Goal: Information Seeking & Learning: Learn about a topic

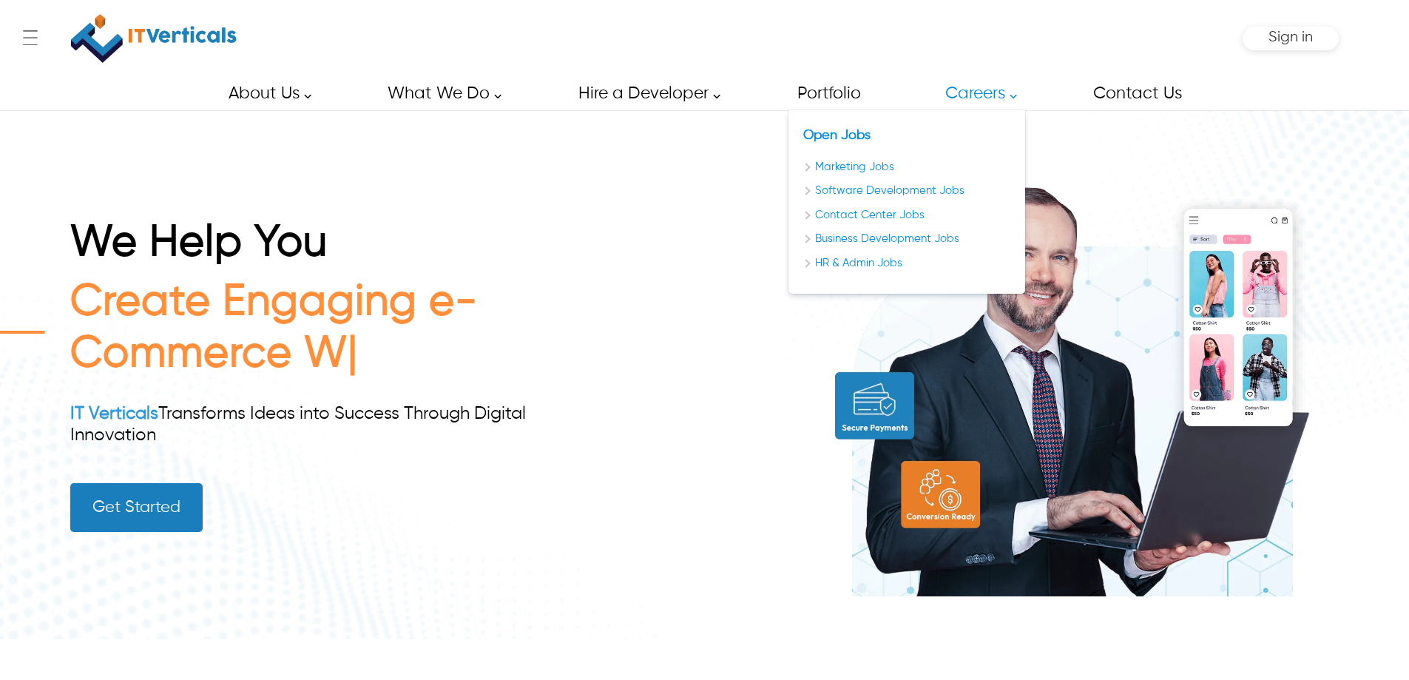
click at [995, 92] on link "Careers" at bounding box center [976, 93] width 97 height 33
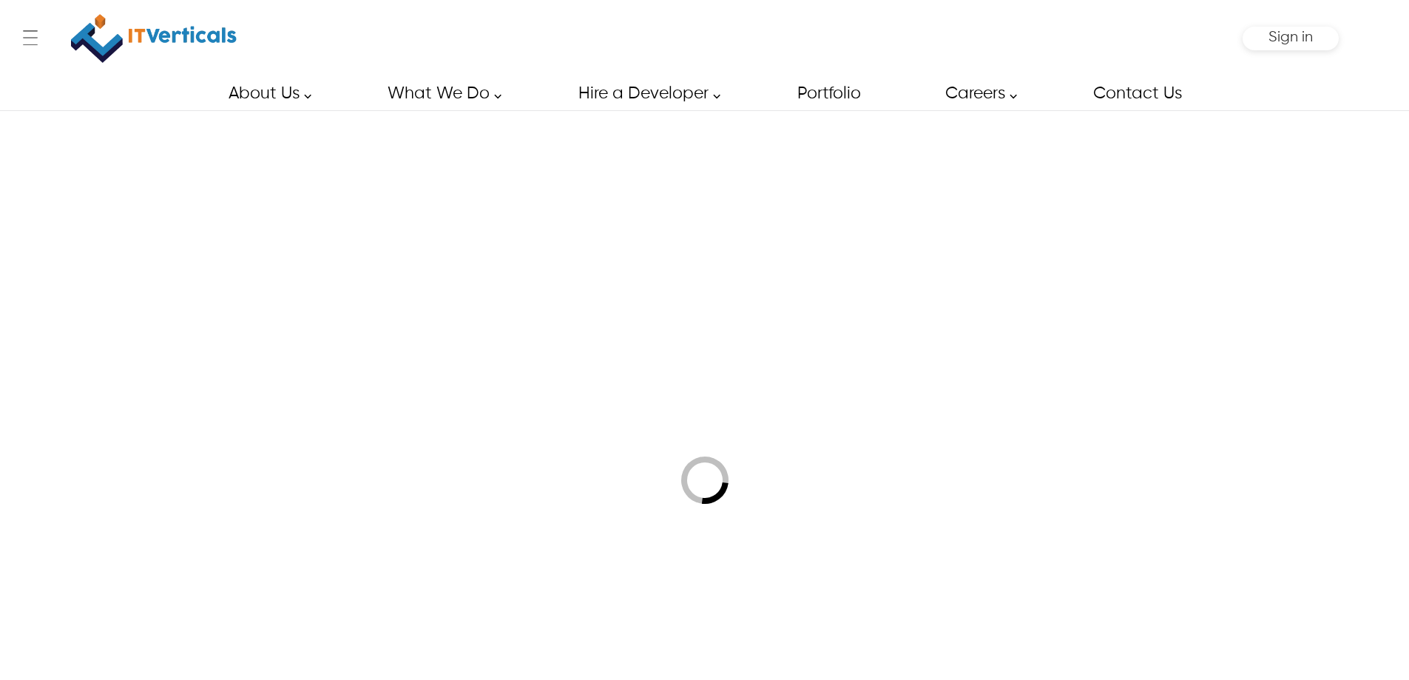
click at [1012, 95] on link "Careers" at bounding box center [976, 93] width 97 height 33
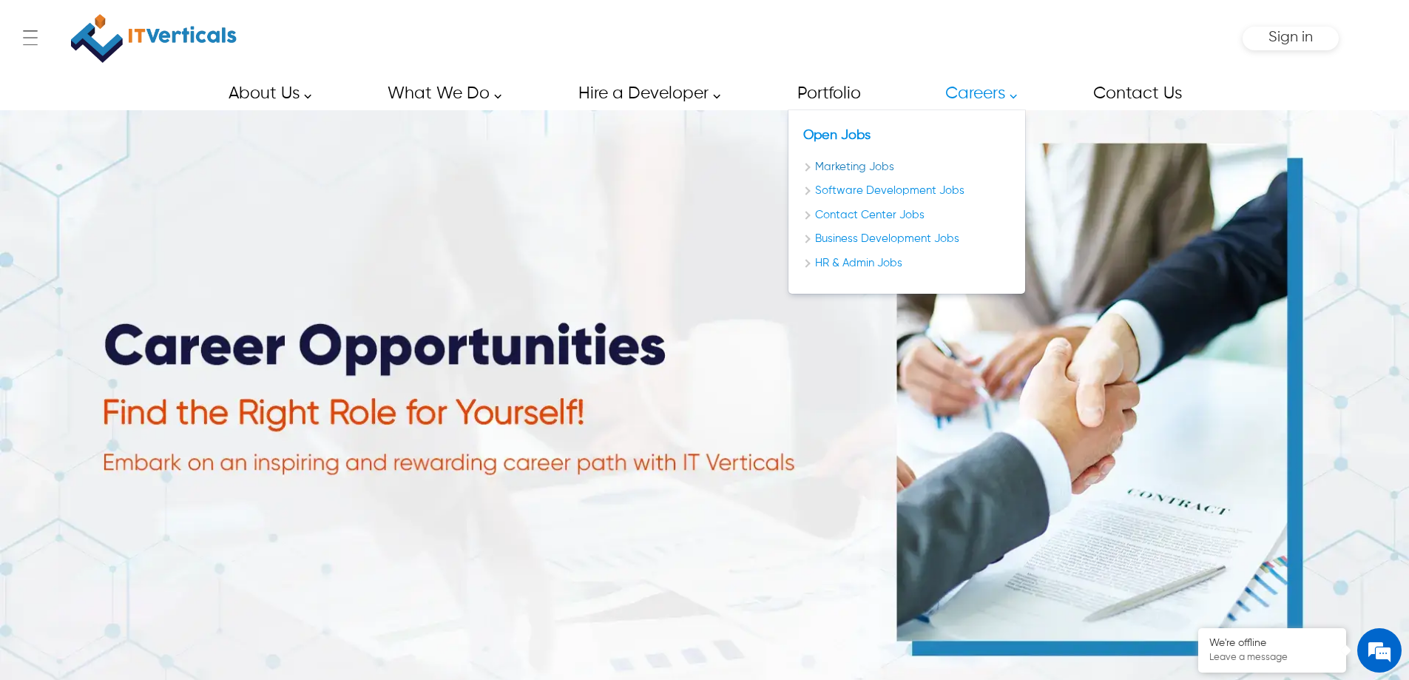
click at [871, 166] on link "Marketing Jobs" at bounding box center [906, 167] width 207 height 17
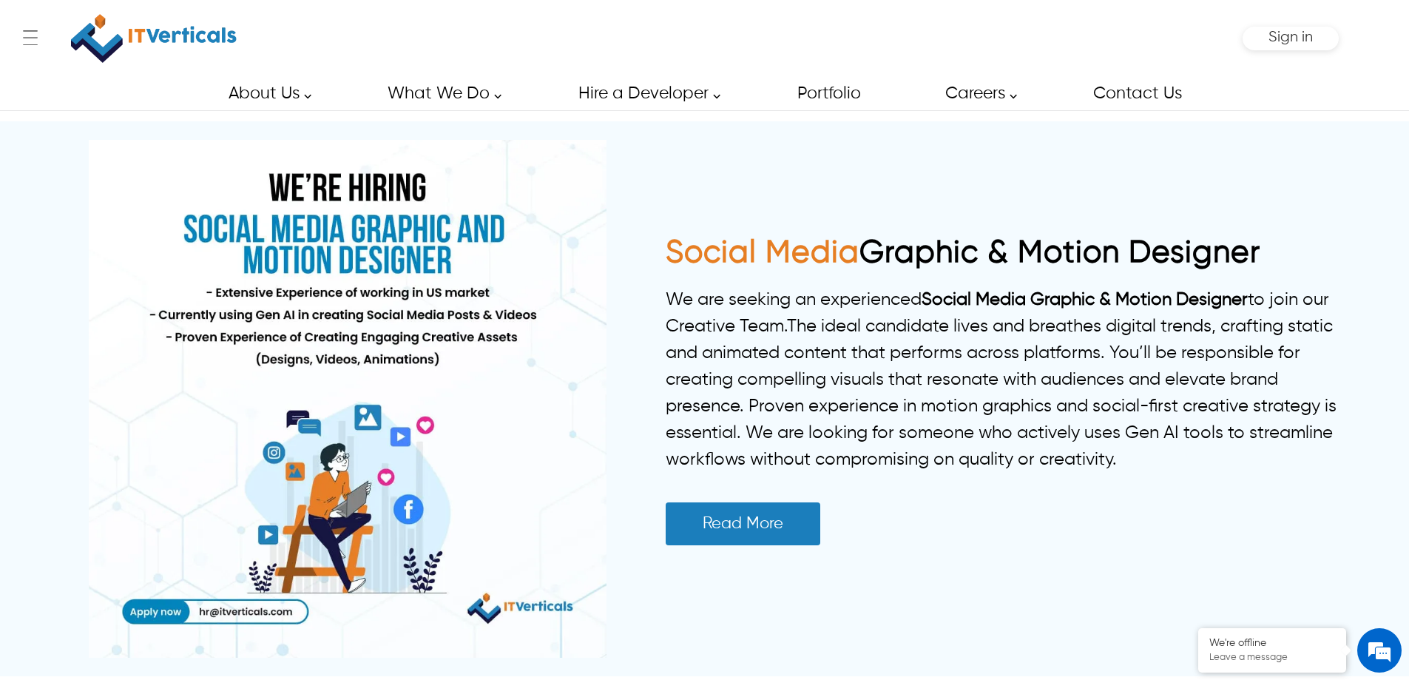
click at [1060, 158] on div "Social Media Graphic & Motion Designer We are seeking an experienced Social Med…" at bounding box center [704, 398] width 1268 height 555
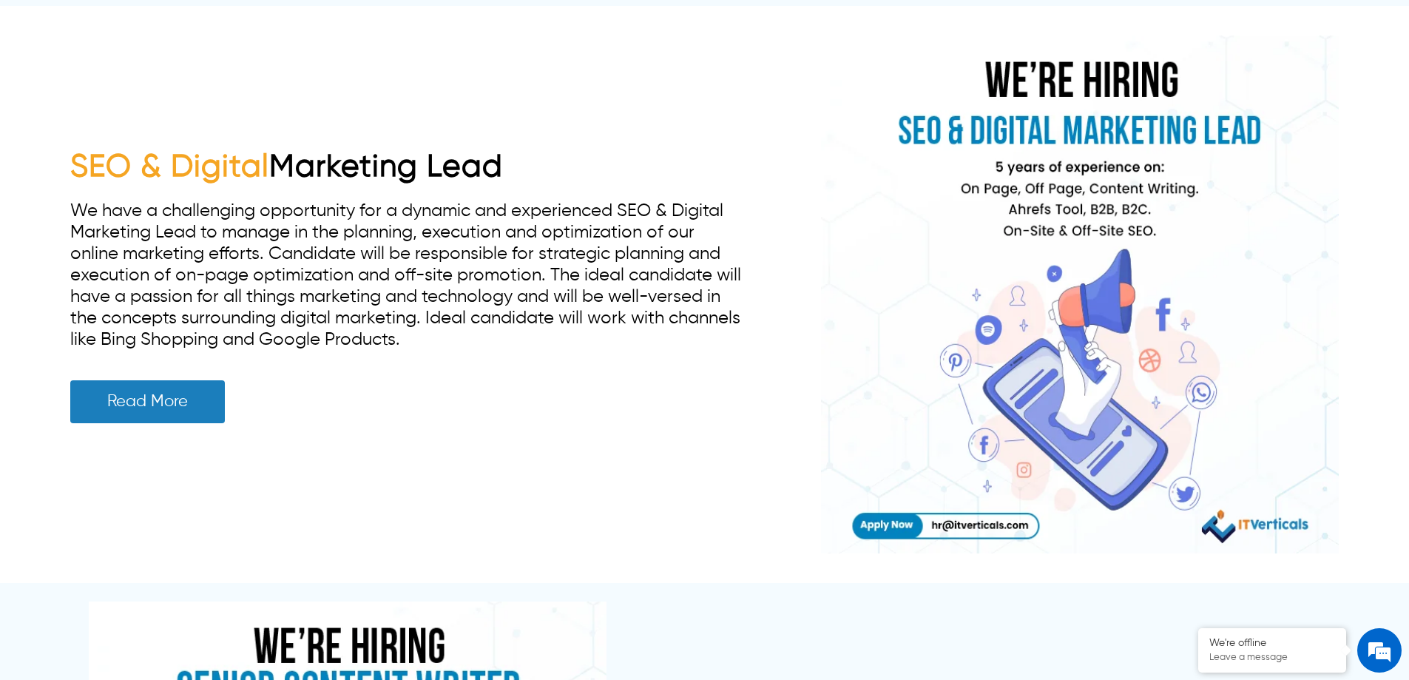
scroll to position [1775, 0]
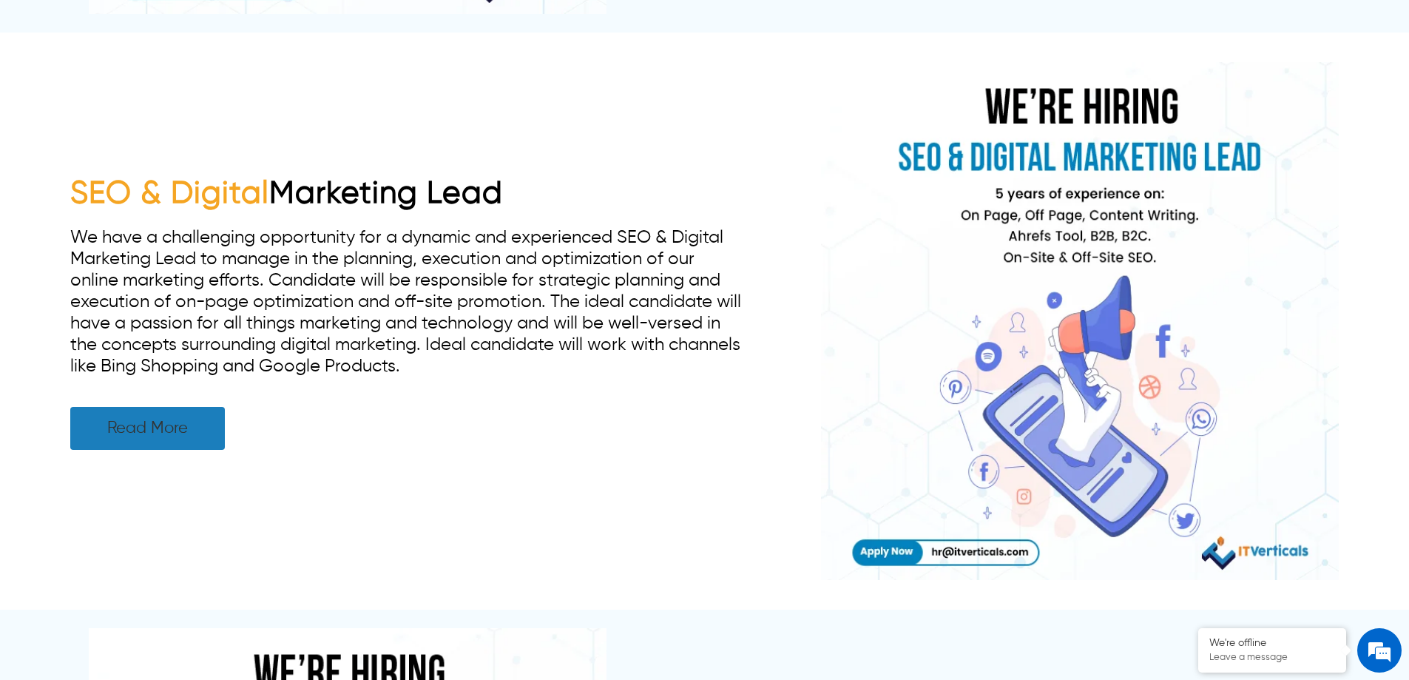
click at [128, 443] on link "Read More" at bounding box center [147, 428] width 155 height 43
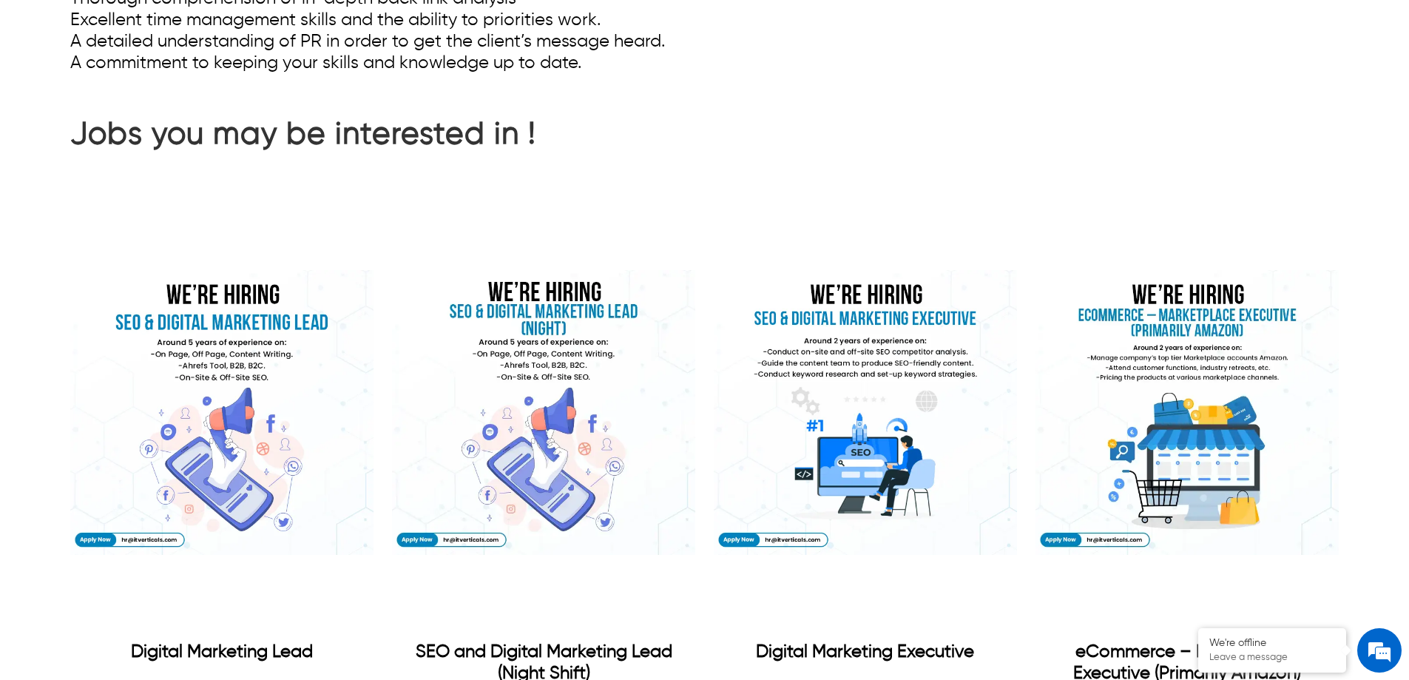
scroll to position [1126, 0]
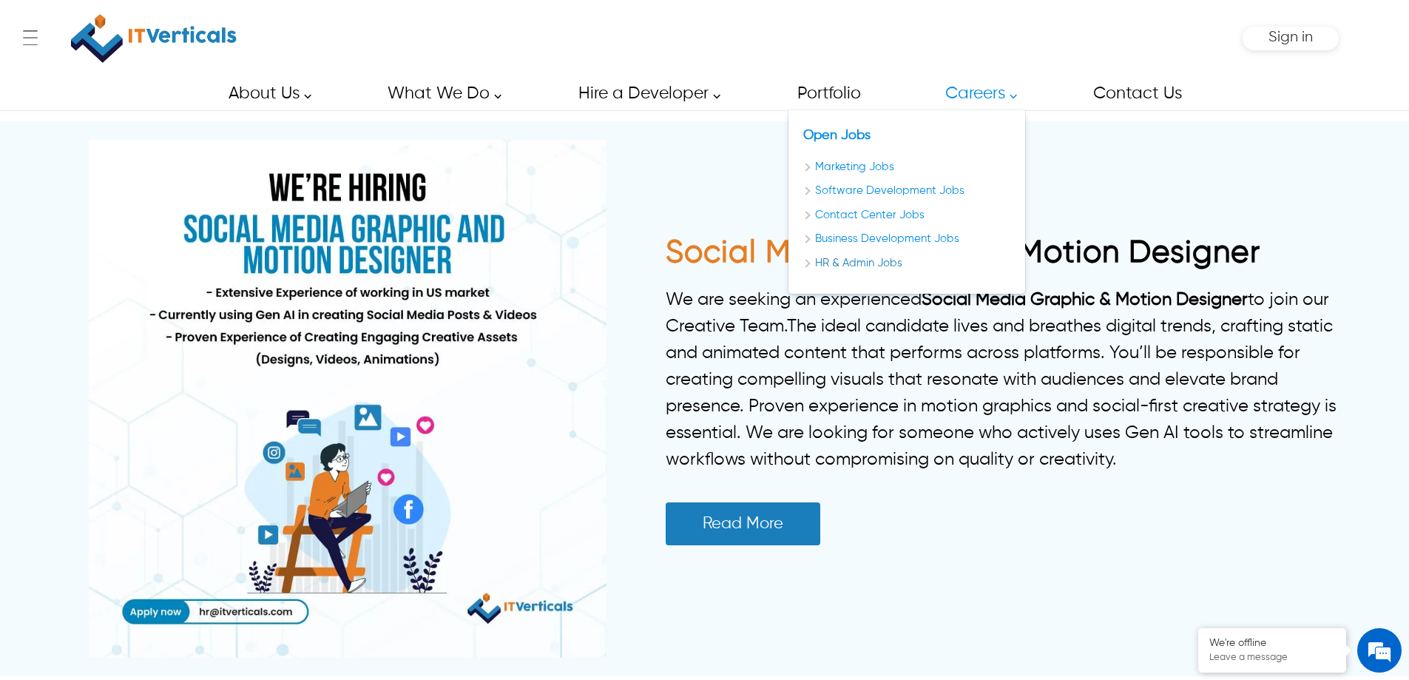
click at [885, 268] on link "HR & Admin Jobs" at bounding box center [906, 263] width 207 height 17
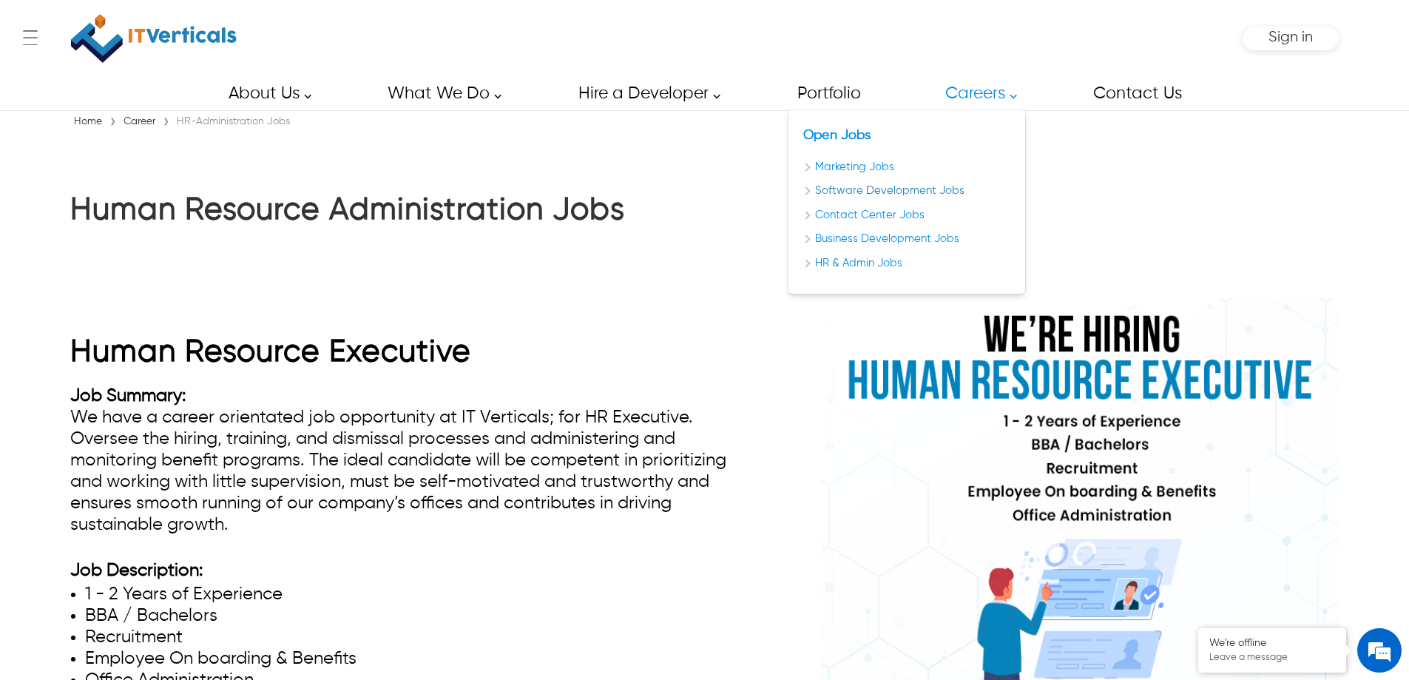
click at [866, 186] on link "Software Development Jobs" at bounding box center [906, 191] width 207 height 17
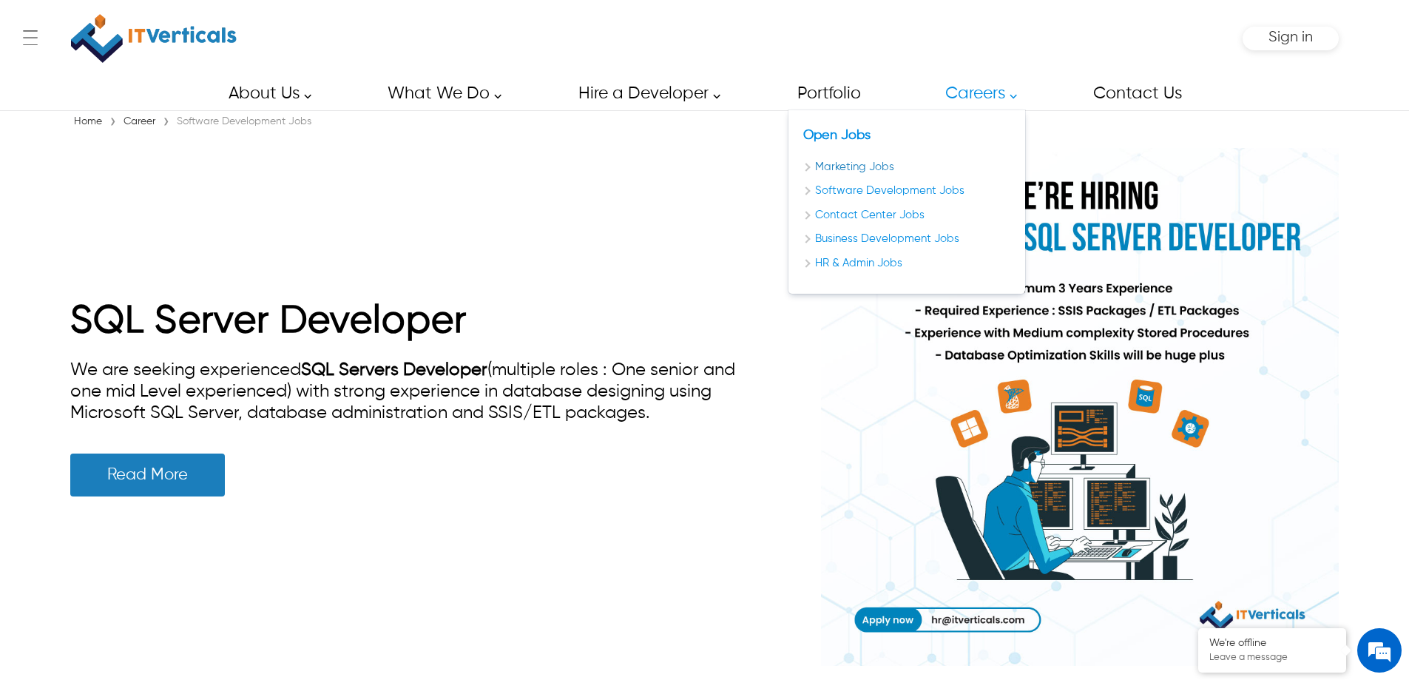
click at [867, 172] on link "Marketing Jobs" at bounding box center [906, 167] width 207 height 17
